Goal: Information Seeking & Learning: Find specific fact

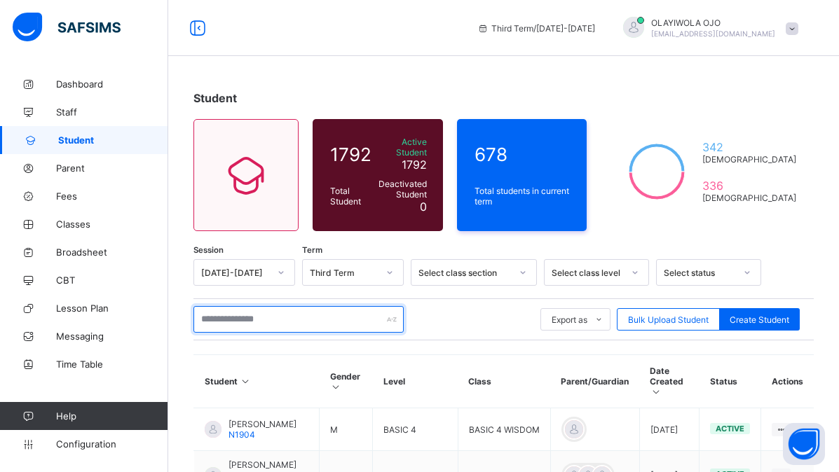
click at [214, 309] on input "text" at bounding box center [298, 319] width 210 height 27
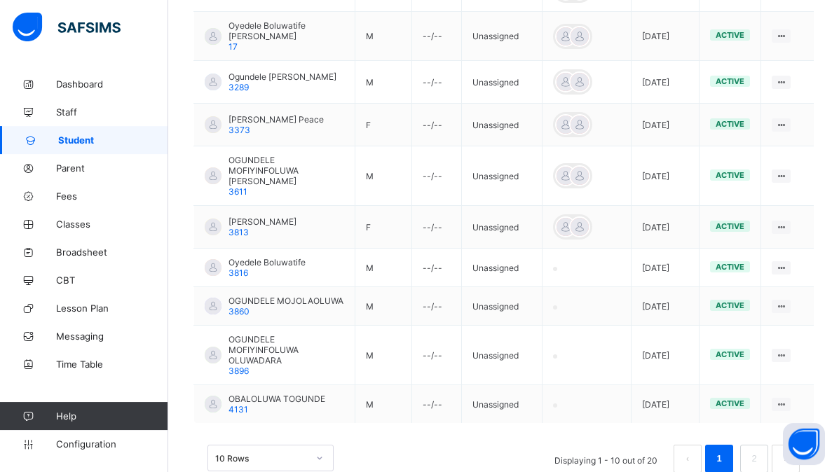
scroll to position [443, 0]
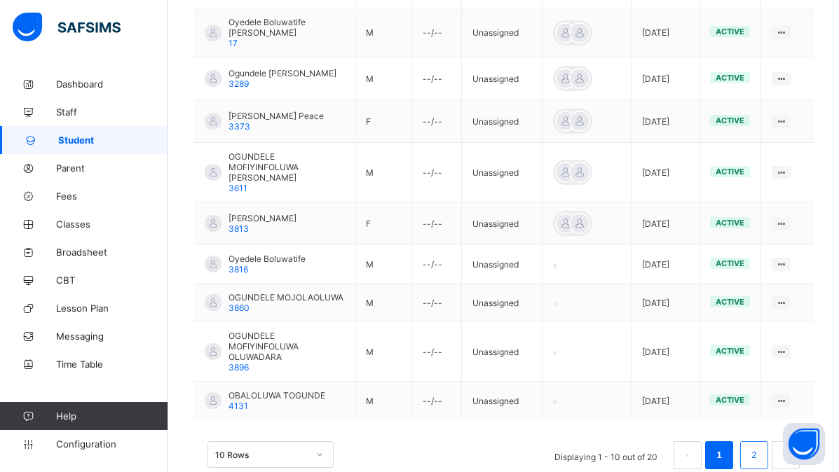
type input "********"
click at [760, 446] on link "2" at bounding box center [753, 455] width 13 height 18
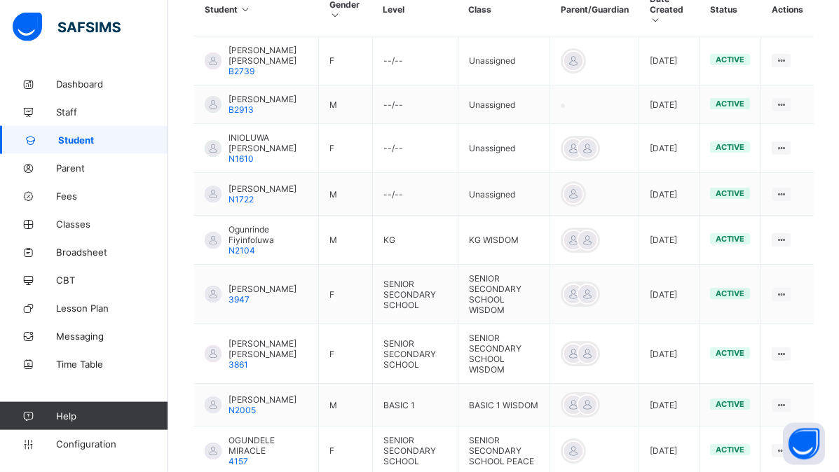
scroll to position [399, 0]
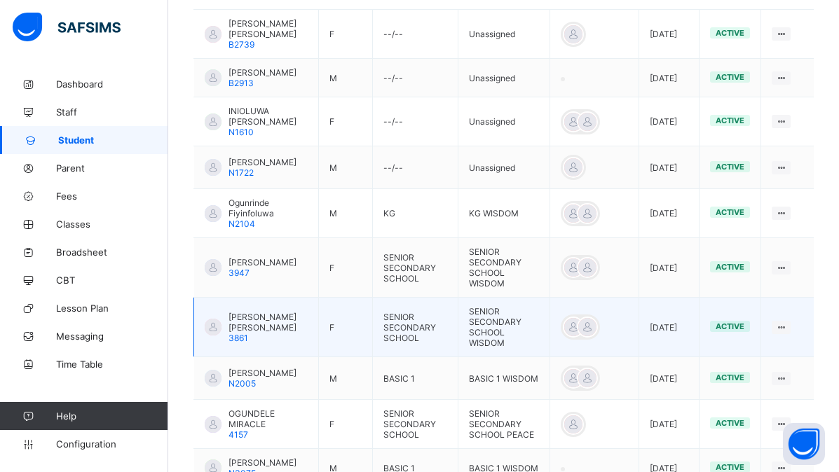
click at [253, 330] on span "[PERSON_NAME] [PERSON_NAME]" at bounding box center [267, 322] width 79 height 21
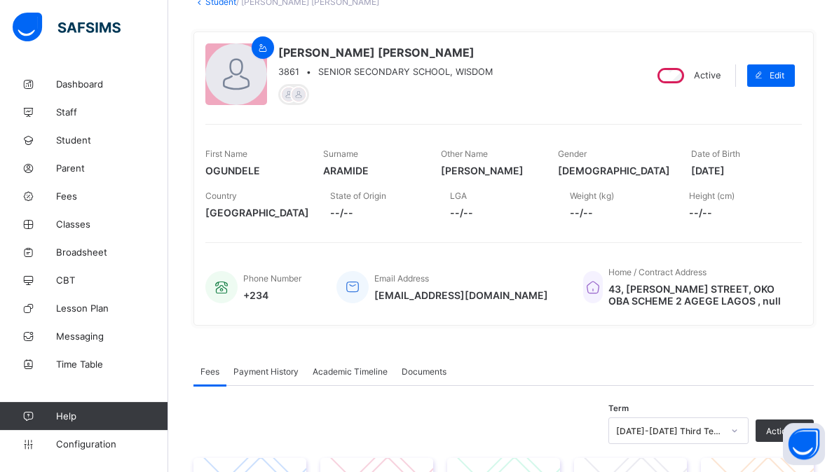
scroll to position [80, 0]
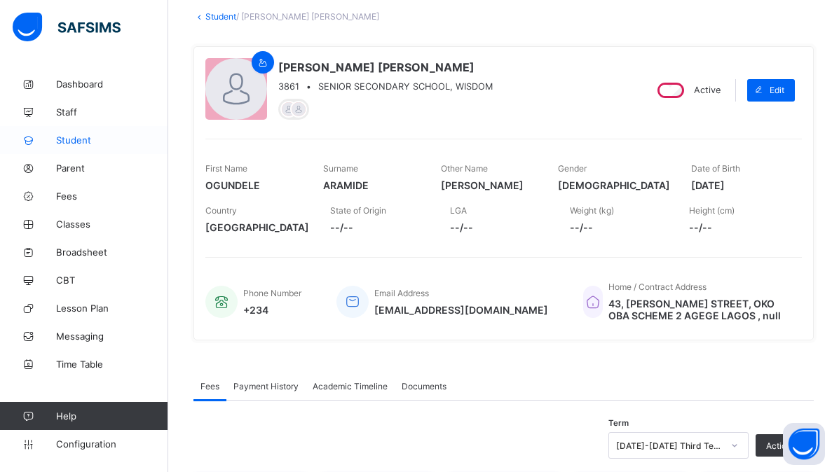
click at [76, 135] on span "Student" at bounding box center [112, 140] width 112 height 11
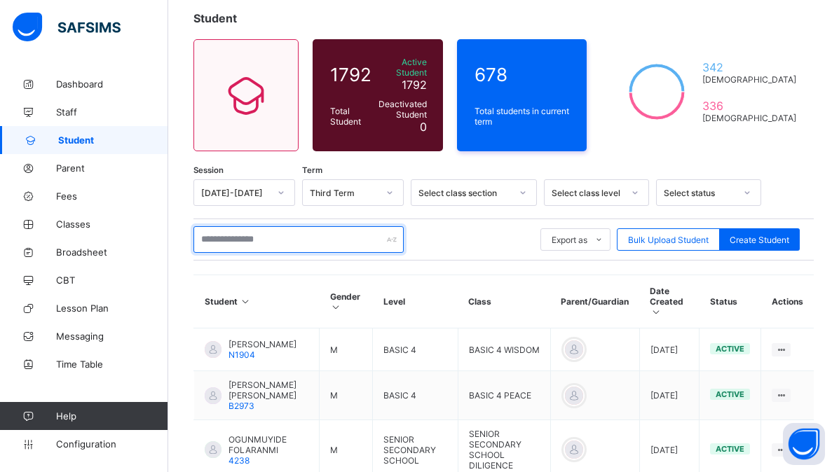
click at [240, 233] on input "text" at bounding box center [298, 239] width 210 height 27
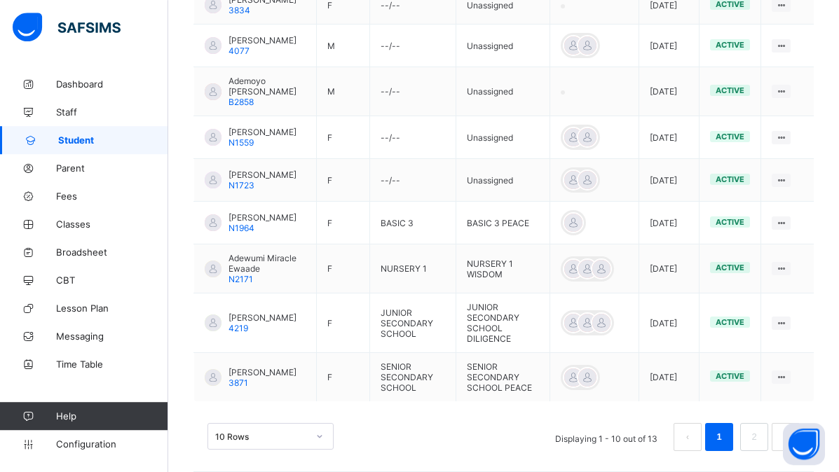
scroll to position [508, 0]
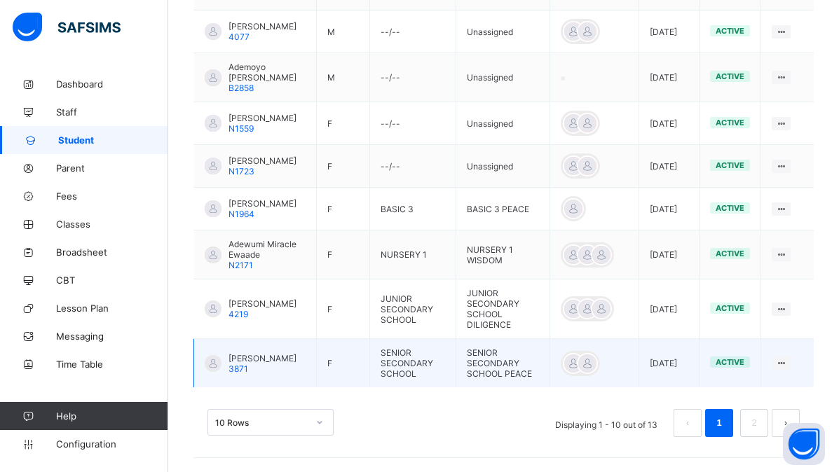
type input "**********"
click at [399, 364] on td "SENIOR SECONDARY SCHOOL" at bounding box center [412, 363] width 86 height 49
click at [243, 360] on span "[PERSON_NAME]" at bounding box center [262, 358] width 68 height 11
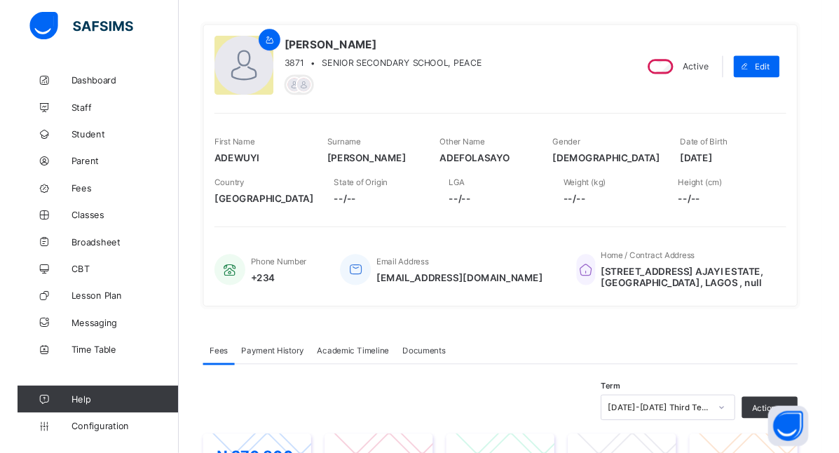
scroll to position [87, 0]
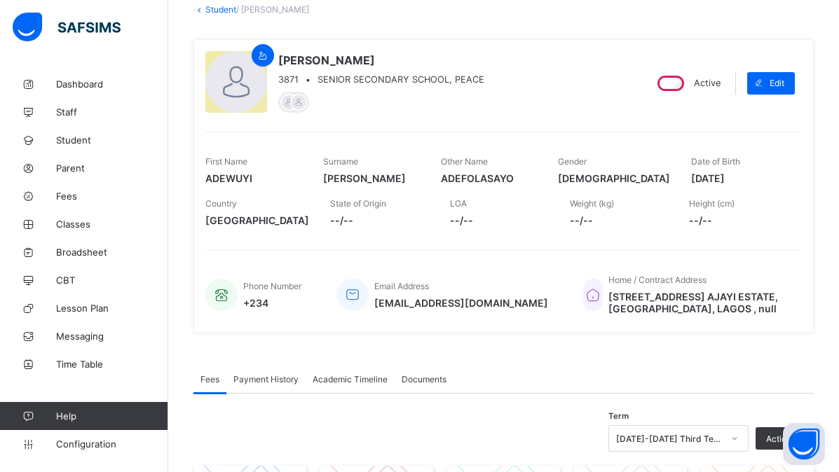
click at [278, 296] on div "Phone Number +234" at bounding box center [272, 295] width 58 height 28
click at [278, 296] on span at bounding box center [272, 294] width 58 height 6
